Goal: Use online tool/utility: Utilize a website feature to perform a specific function

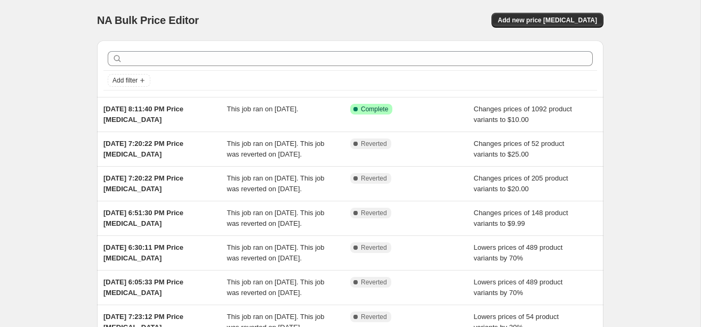
click at [640, 33] on div "NA Bulk Price Editor. This page is ready NA Bulk Price Editor Add new price cha…" at bounding box center [350, 274] width 700 height 549
click at [382, 14] on div "Add new price [MEDICAL_DATA]" at bounding box center [476, 20] width 254 height 15
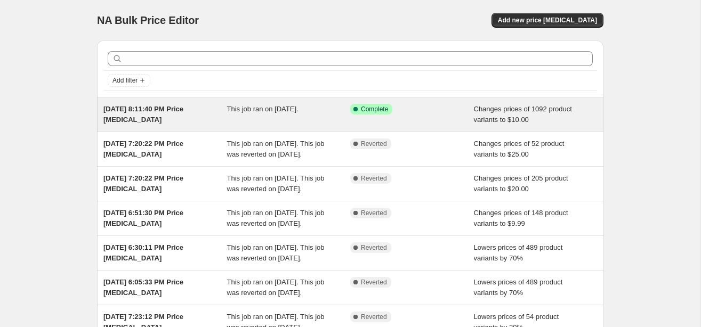
click at [192, 120] on div "[DATE] 8:11:40 PM Price [MEDICAL_DATA]" at bounding box center [165, 114] width 124 height 21
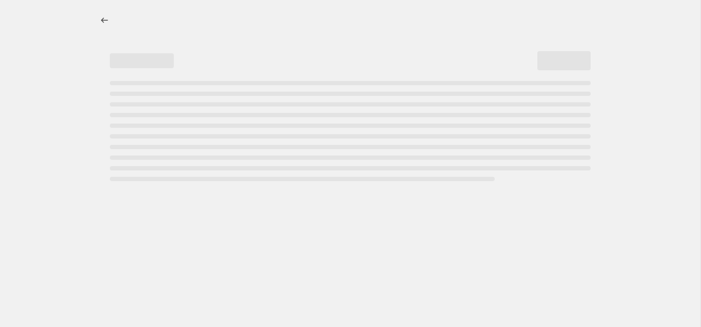
select select "no_change"
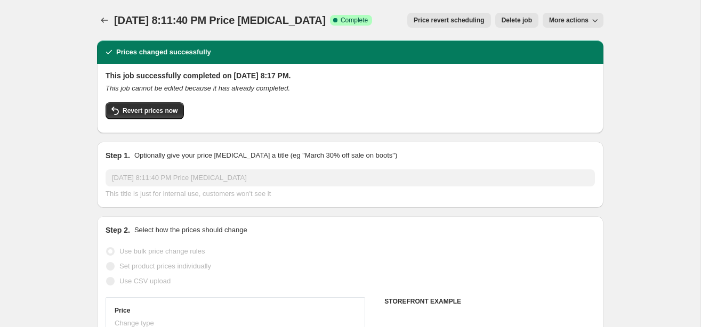
select select "collection"
click at [158, 112] on span "Revert prices now" at bounding box center [150, 111] width 55 height 9
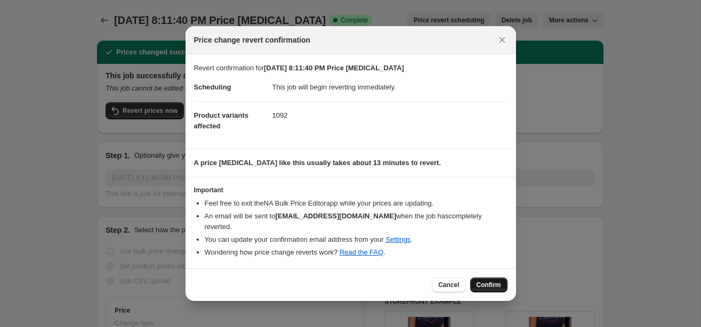
click at [482, 281] on span "Confirm" at bounding box center [488, 285] width 25 height 9
